Goal: Check status: Check status

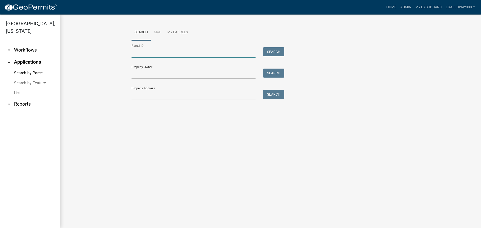
click at [157, 53] on input "Parcel ID:" at bounding box center [194, 52] width 124 height 10
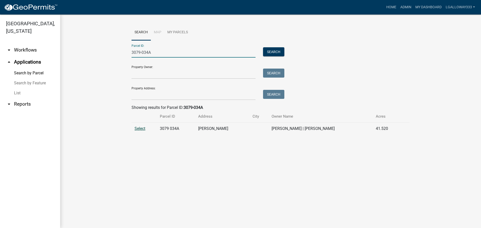
type input "3079-034A"
click at [136, 128] on span "Select" at bounding box center [140, 128] width 11 height 5
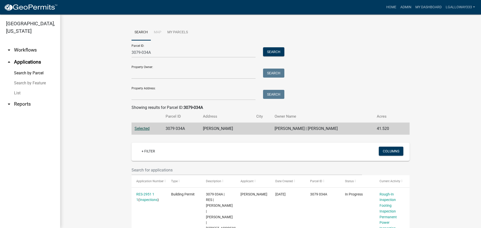
scroll to position [50, 0]
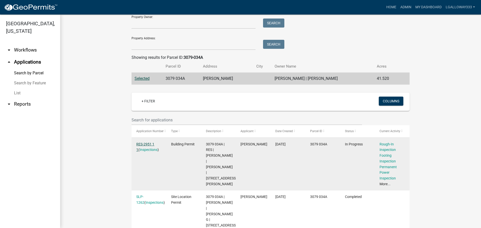
click at [147, 142] on link "RES-2951 1 1" at bounding box center [145, 147] width 18 height 10
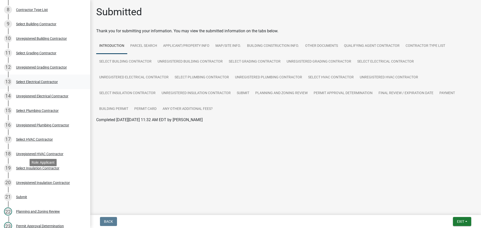
scroll to position [200, 0]
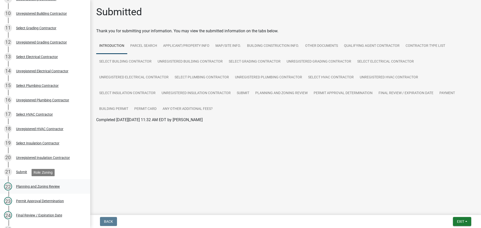
click at [45, 187] on div "Planning and Zoning Review" at bounding box center [38, 187] width 44 height 4
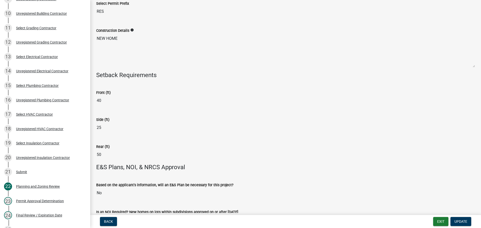
scroll to position [1022, 0]
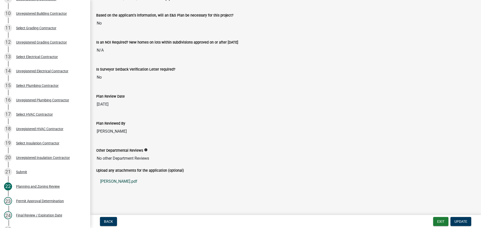
click at [111, 182] on link "[PERSON_NAME].pdf" at bounding box center [285, 182] width 379 height 12
